Goal: Information Seeking & Learning: Learn about a topic

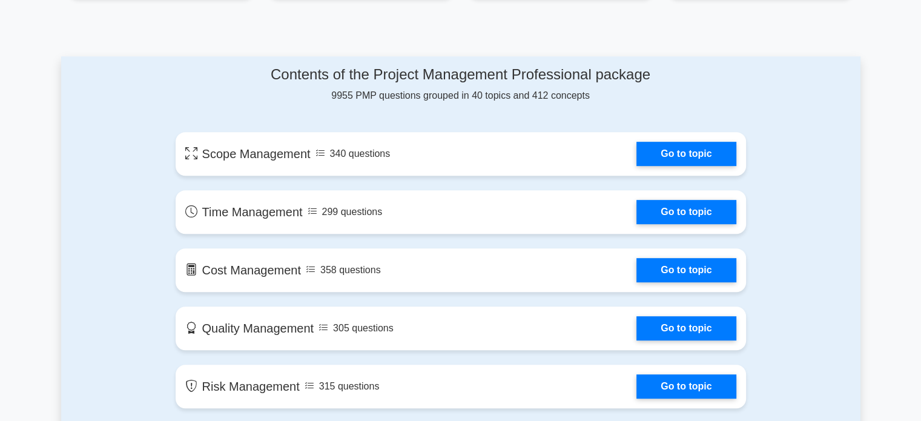
scroll to position [606, 0]
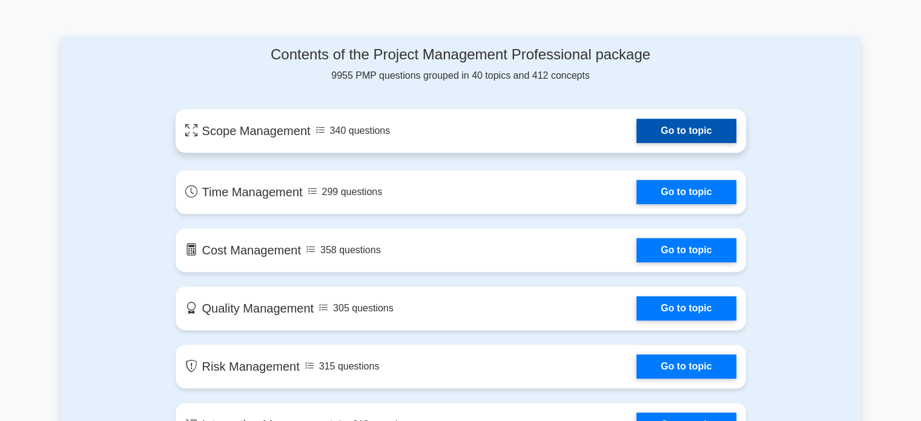
click at [640, 131] on link "Go to topic" at bounding box center [686, 131] width 99 height 24
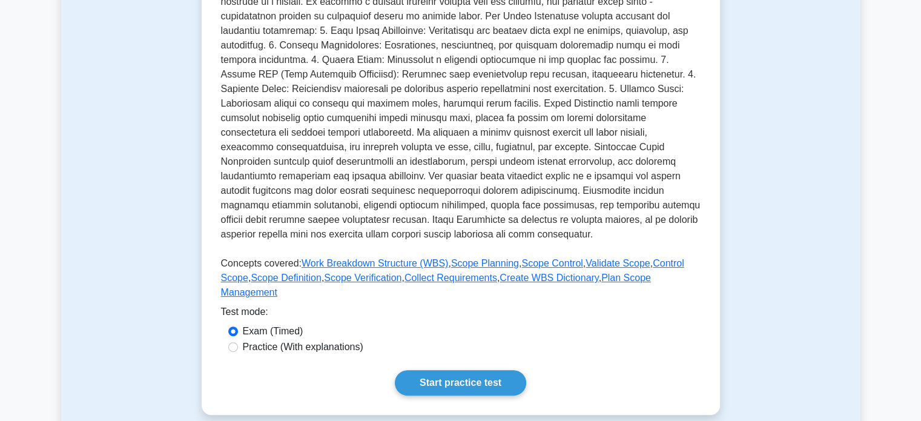
scroll to position [424, 0]
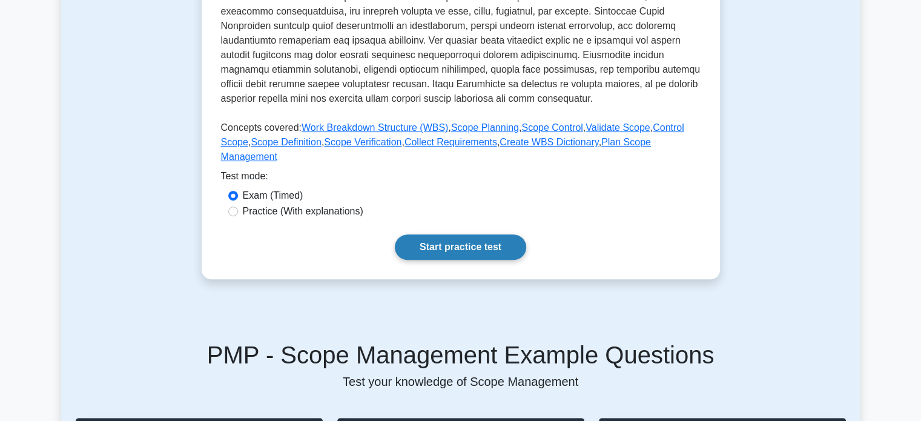
click at [468, 236] on link "Start practice test" at bounding box center [460, 246] width 131 height 25
click at [446, 234] on link "Start practice test" at bounding box center [460, 246] width 131 height 25
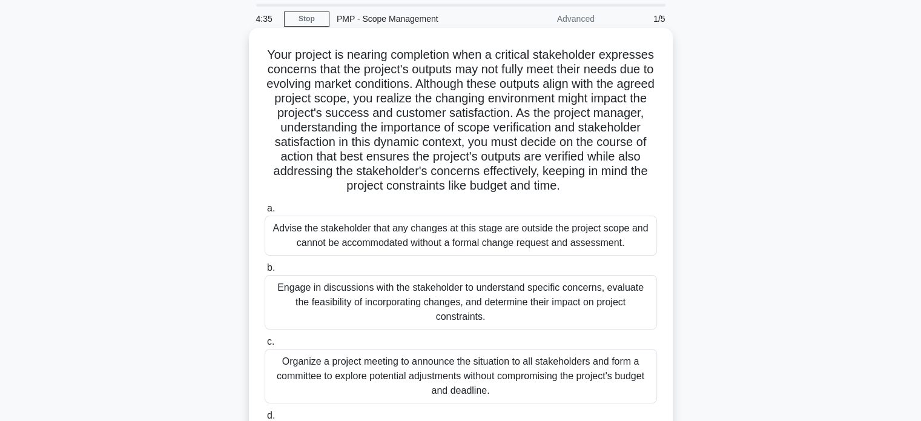
scroll to position [61, 0]
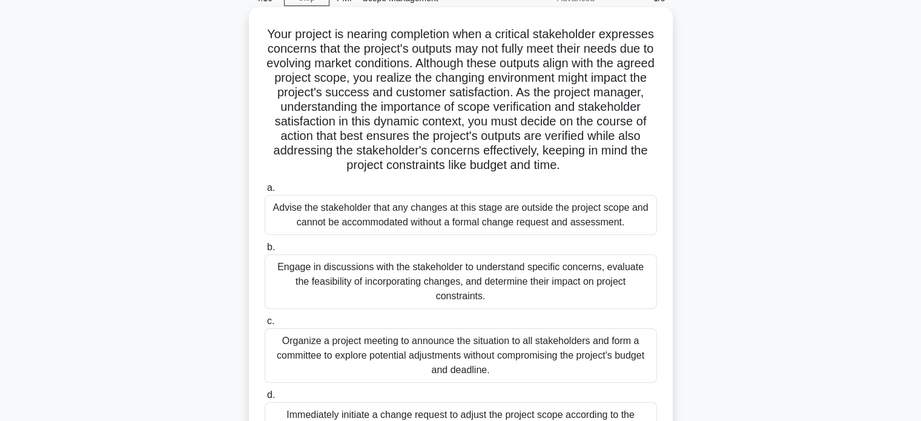
click at [484, 227] on div "Advise the stakeholder that any changes at this stage are outside the project s…" at bounding box center [461, 215] width 392 height 40
click at [265, 192] on input "a. Advise the stakeholder that any changes at this stage are outside the projec…" at bounding box center [265, 188] width 0 height 8
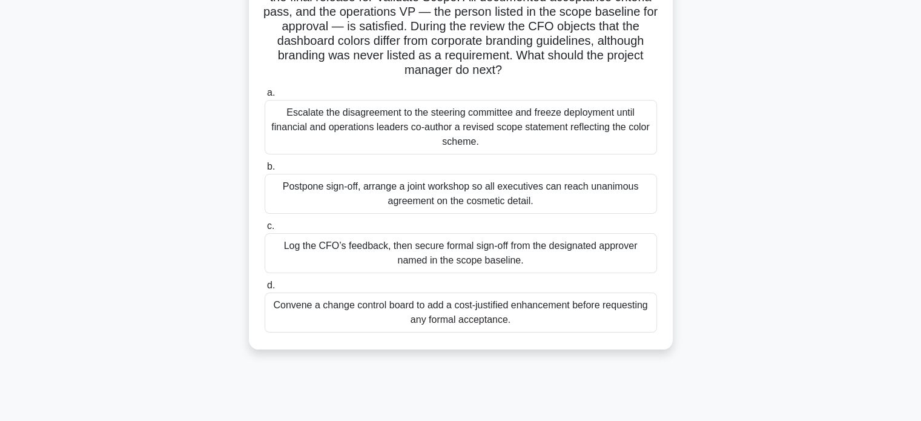
scroll to position [0, 0]
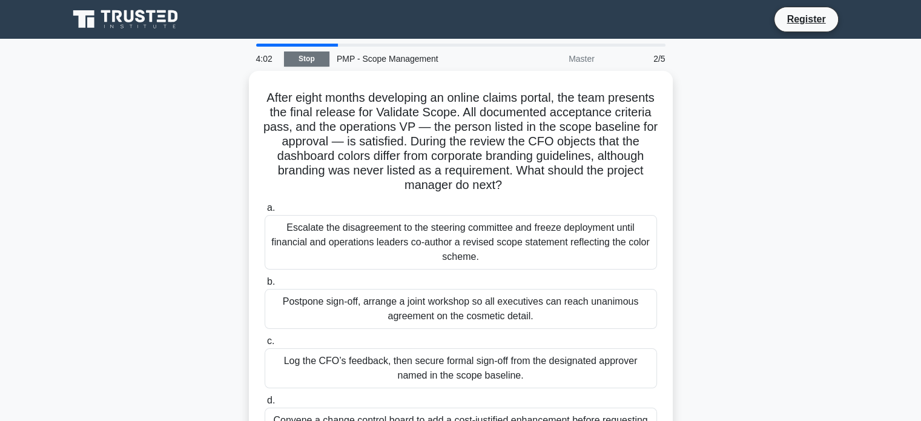
click at [302, 58] on link "Stop" at bounding box center [306, 58] width 45 height 15
